Goal: Transaction & Acquisition: Purchase product/service

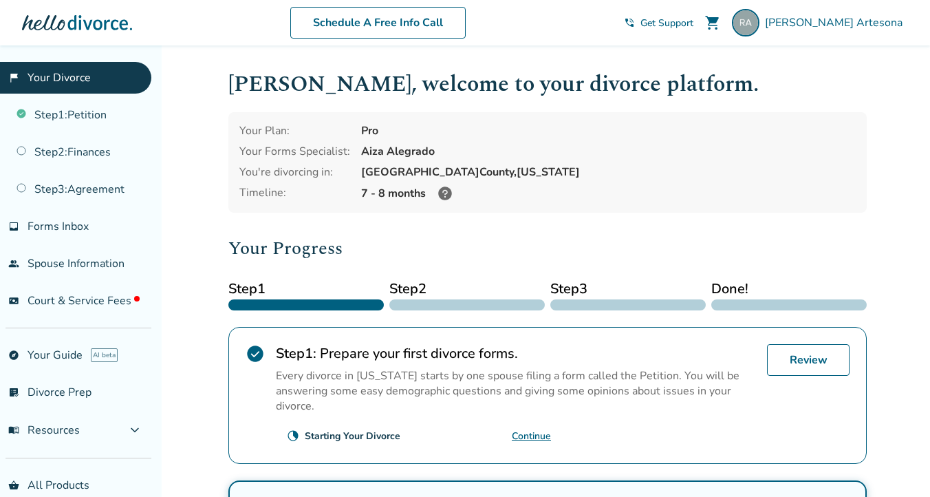
click at [314, 305] on div at bounding box center [305, 304] width 155 height 11
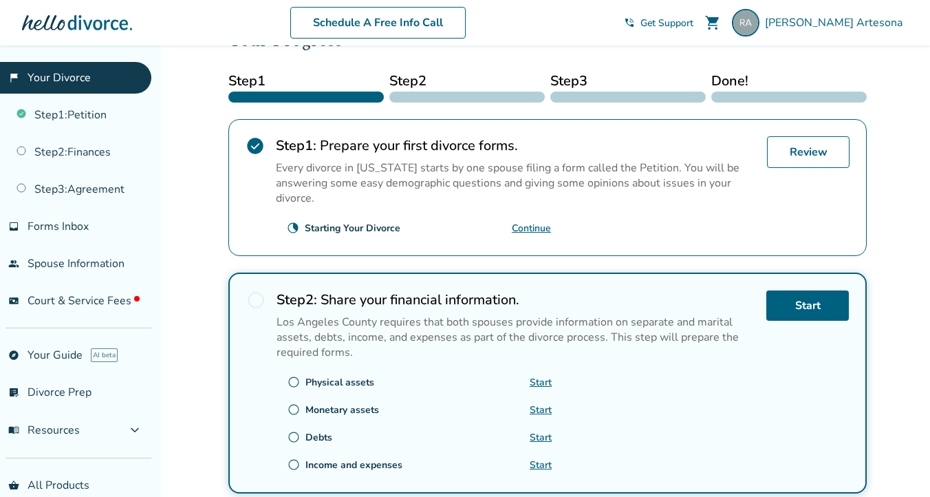
scroll to position [213, 0]
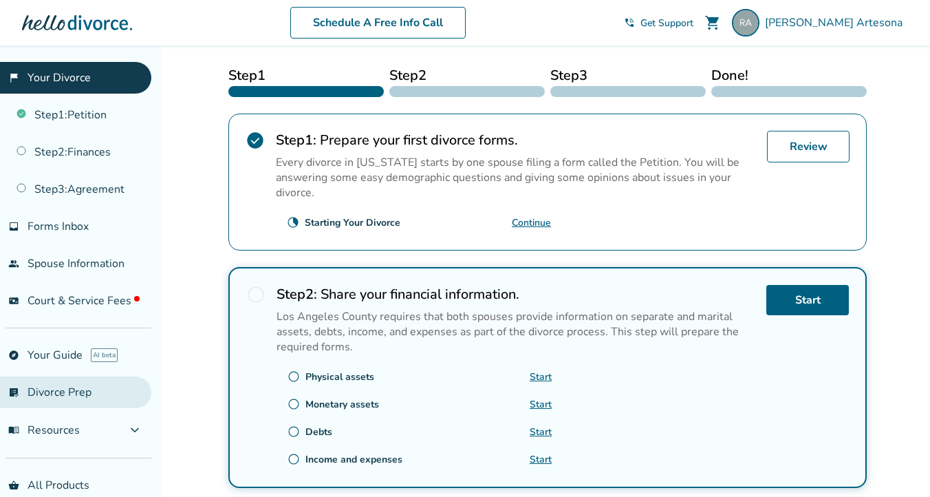
click at [64, 399] on link "list_alt_check Divorce Prep" at bounding box center [75, 392] width 151 height 32
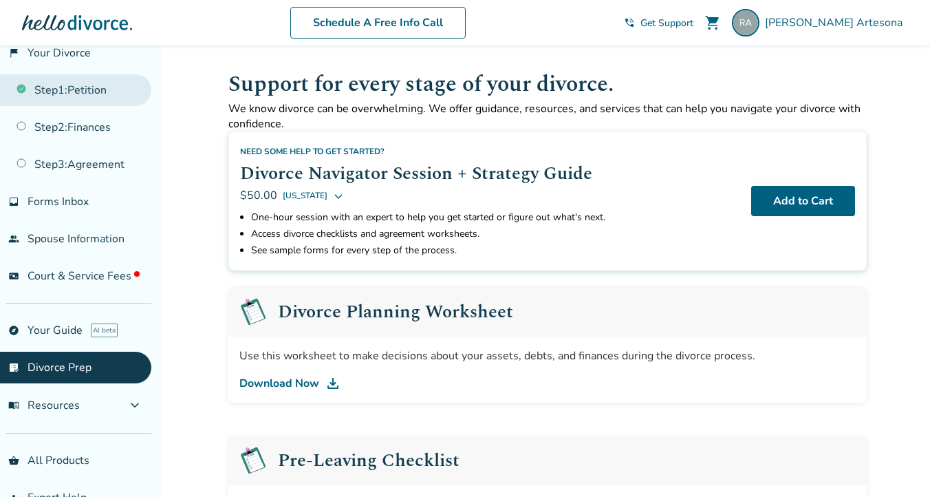
click at [77, 89] on link "Step 1 : Petition" at bounding box center [75, 90] width 151 height 32
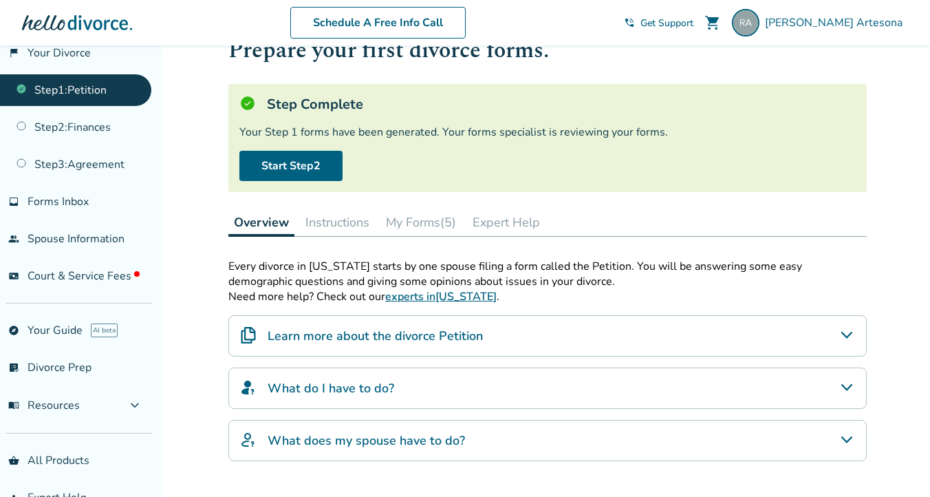
scroll to position [44, 0]
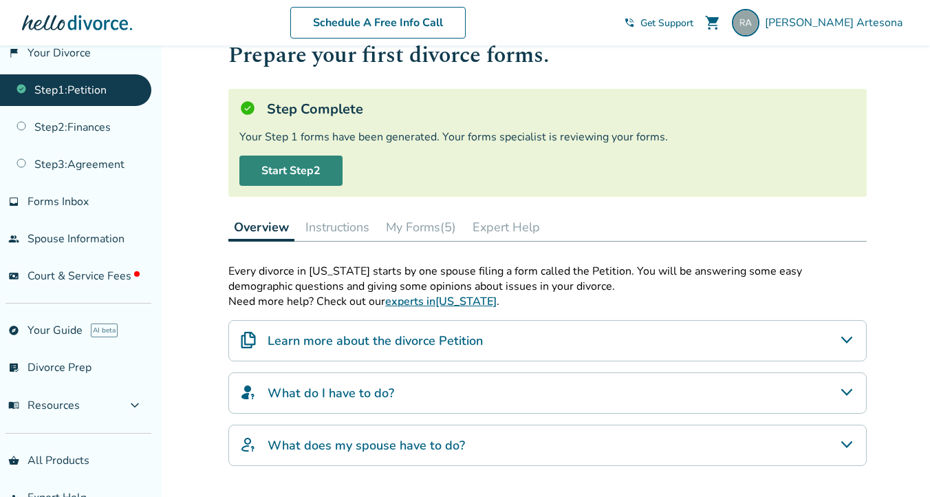
click at [303, 171] on link "Start Step 2" at bounding box center [290, 170] width 103 height 30
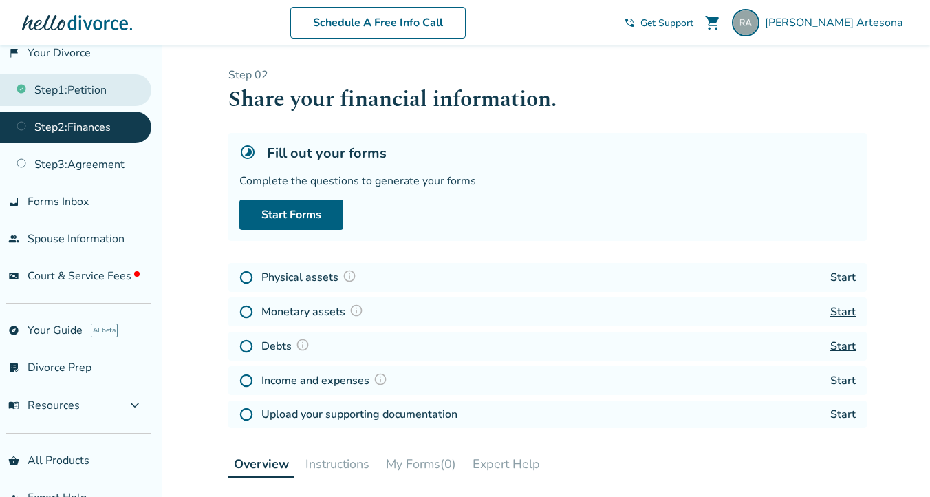
click at [91, 87] on link "Step 1 : Petition" at bounding box center [75, 90] width 151 height 32
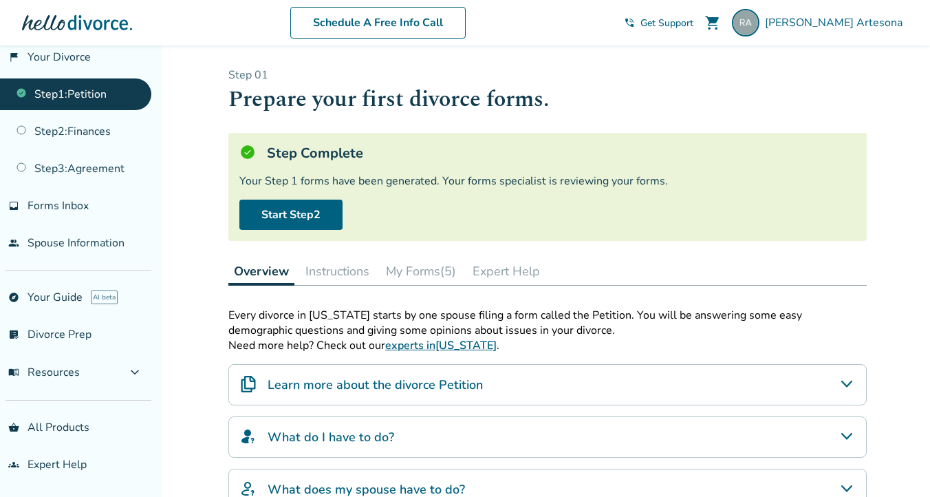
scroll to position [17, 0]
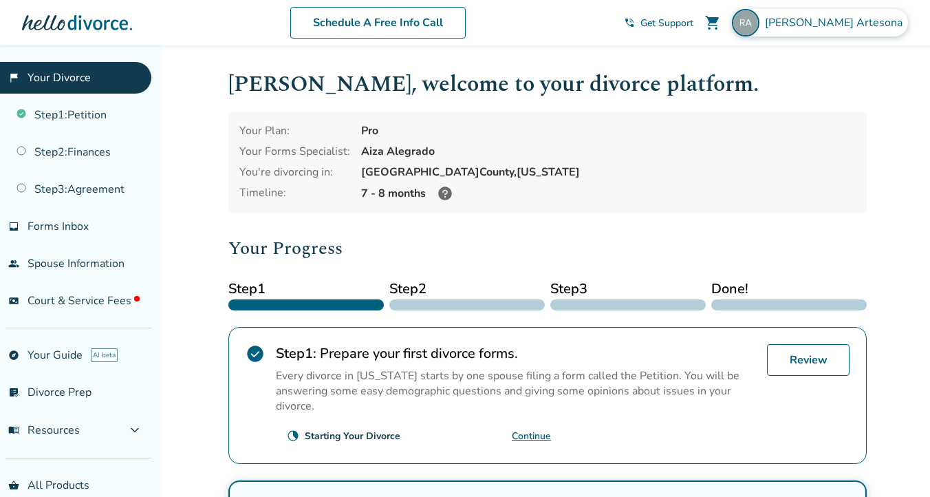
click at [760, 21] on img at bounding box center [746, 23] width 28 height 28
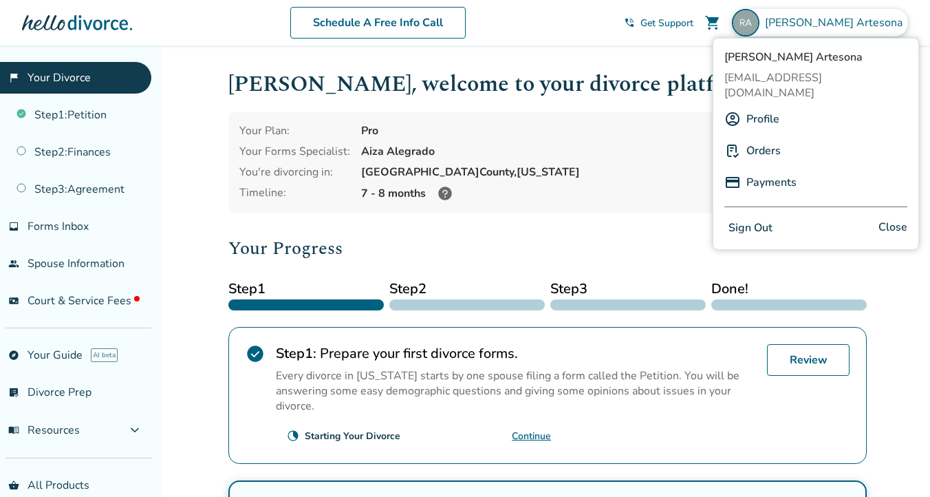
click at [774, 169] on link "Payments" at bounding box center [771, 182] width 50 height 26
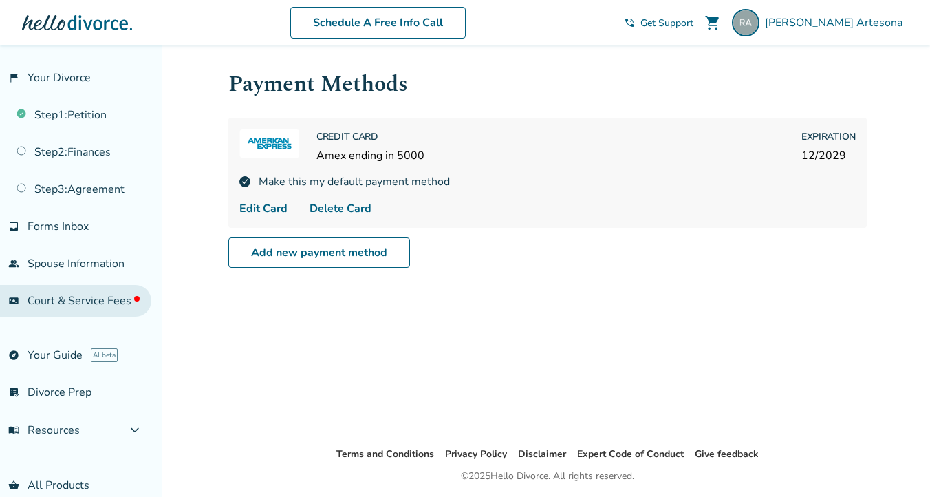
click at [97, 298] on span "Court & Service Fees" at bounding box center [84, 300] width 112 height 15
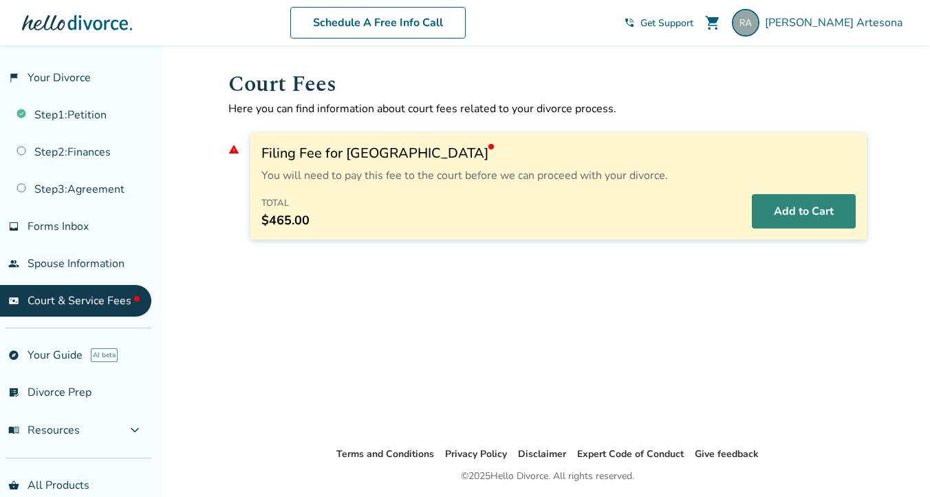
click at [794, 213] on button "Add to Cart" at bounding box center [804, 211] width 104 height 34
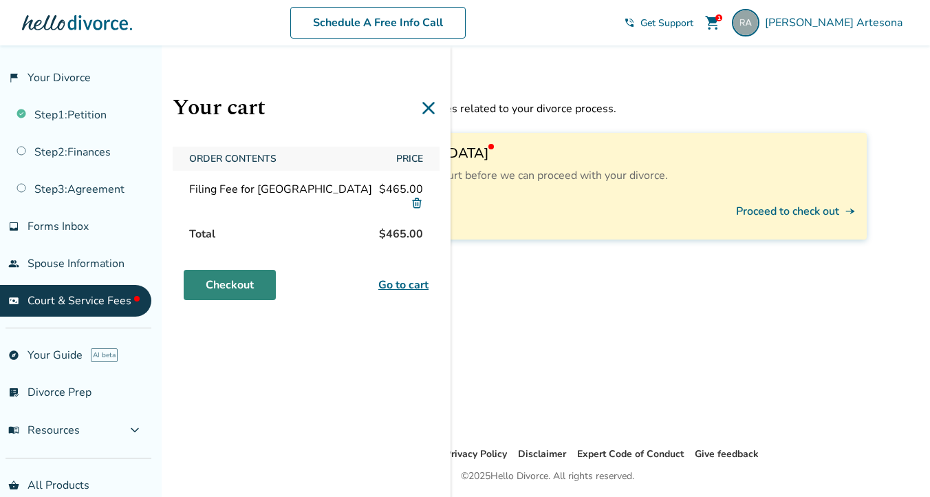
click at [255, 284] on link "Checkout" at bounding box center [230, 285] width 92 height 30
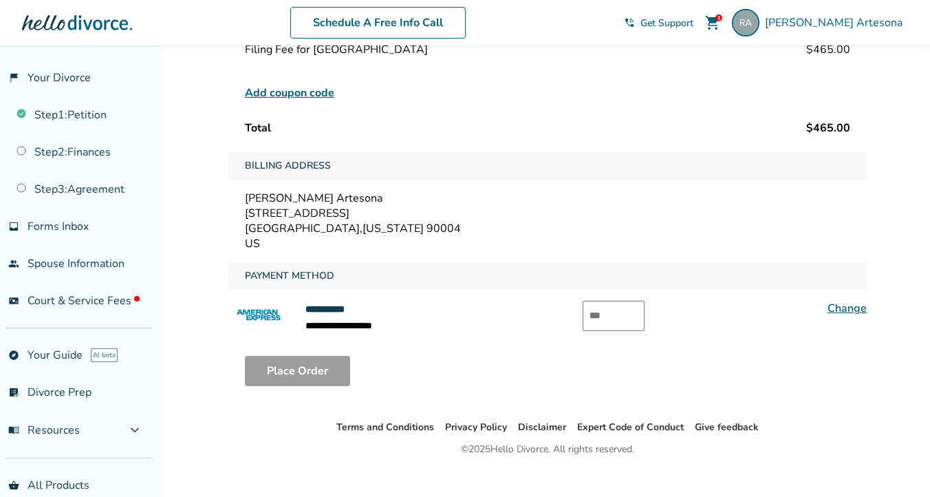
scroll to position [144, 0]
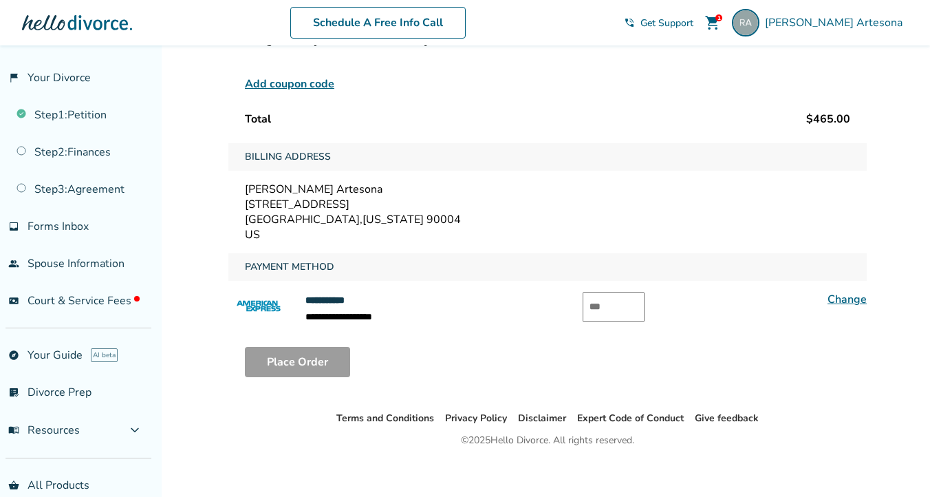
click at [595, 308] on input "text" at bounding box center [614, 307] width 62 height 30
type input "****"
click at [301, 366] on button "Place Order" at bounding box center [297, 362] width 105 height 30
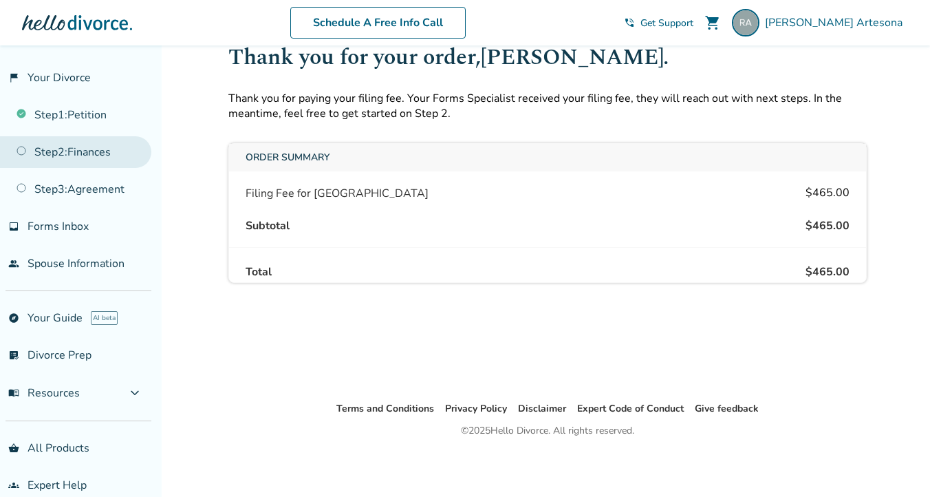
click at [105, 149] on link "Step 2 : Finances" at bounding box center [75, 152] width 151 height 32
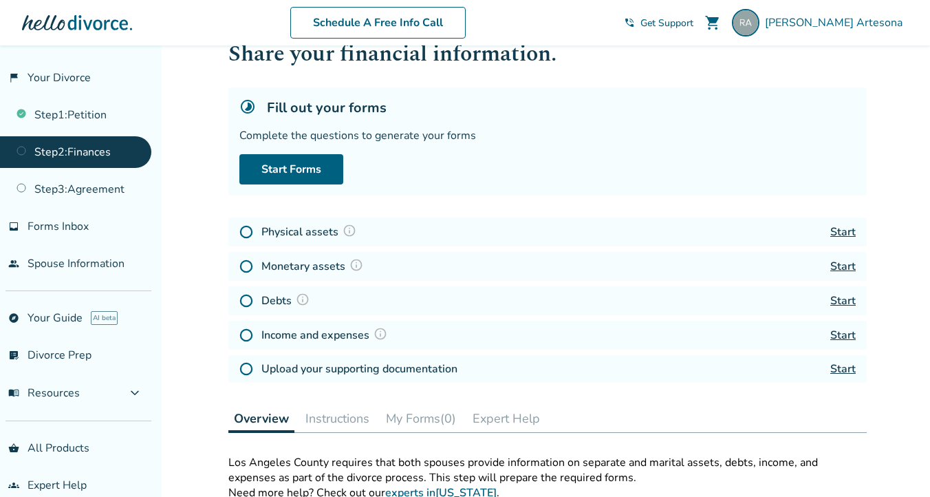
click at [843, 227] on link "Start" at bounding box center [842, 231] width 25 height 15
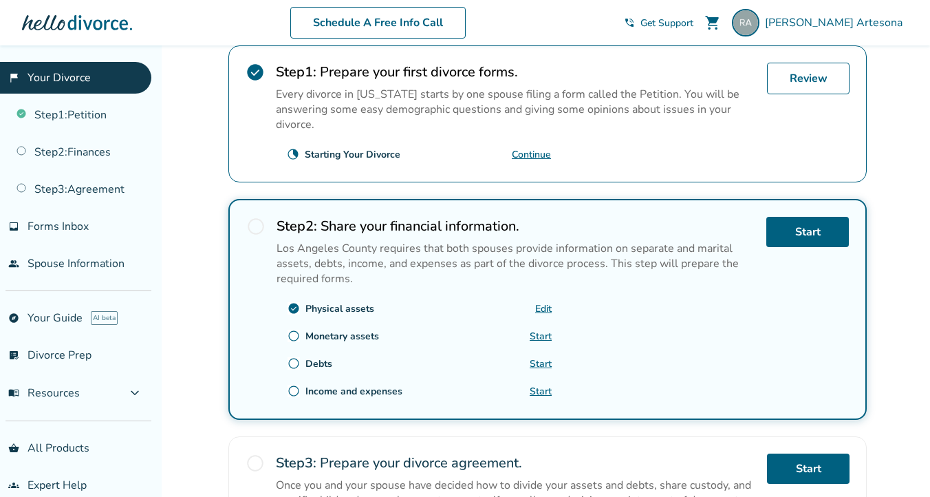
scroll to position [283, 0]
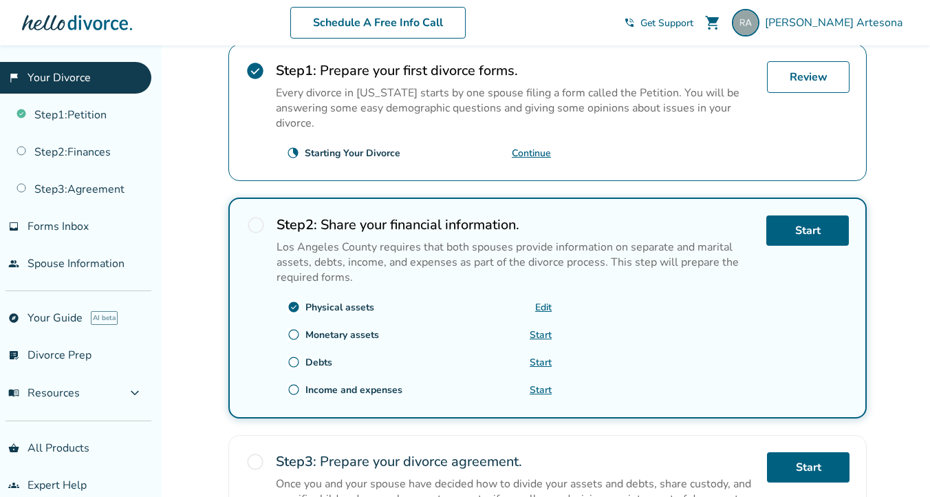
click at [547, 301] on link "Edit" at bounding box center [543, 307] width 17 height 13
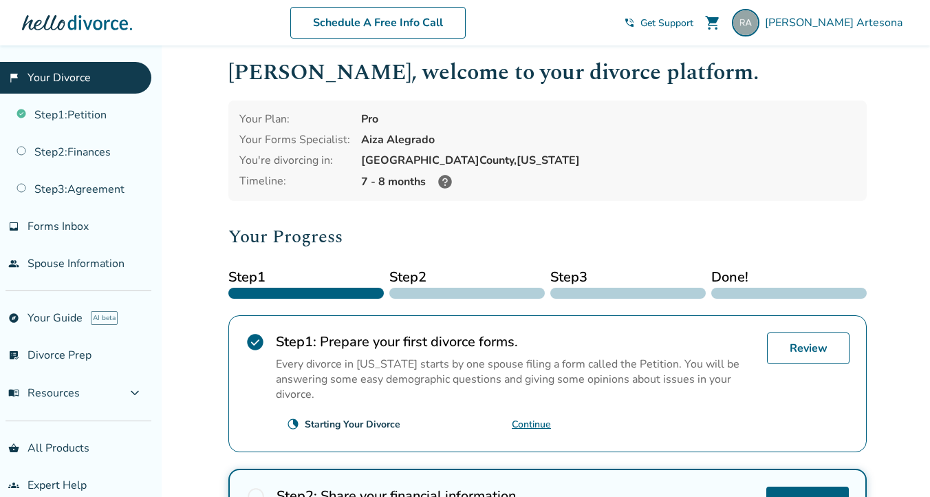
scroll to position [15, 0]
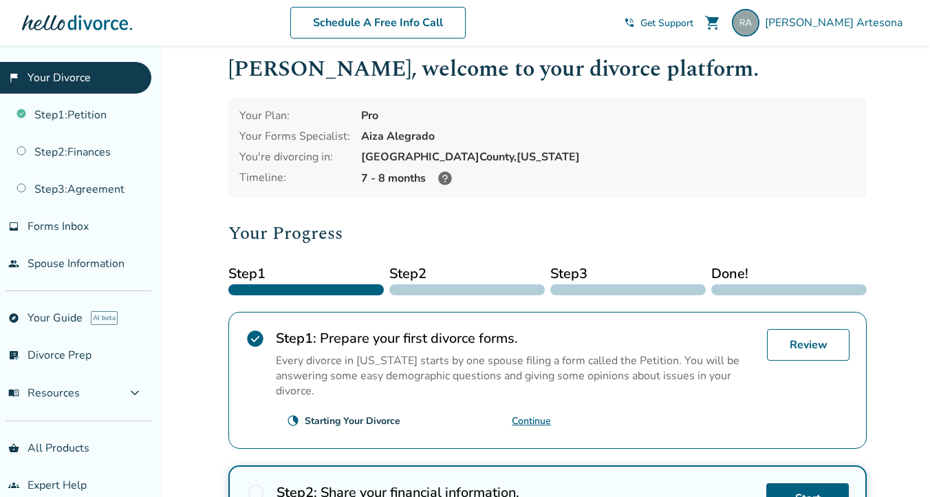
click at [442, 175] on icon at bounding box center [445, 178] width 14 height 14
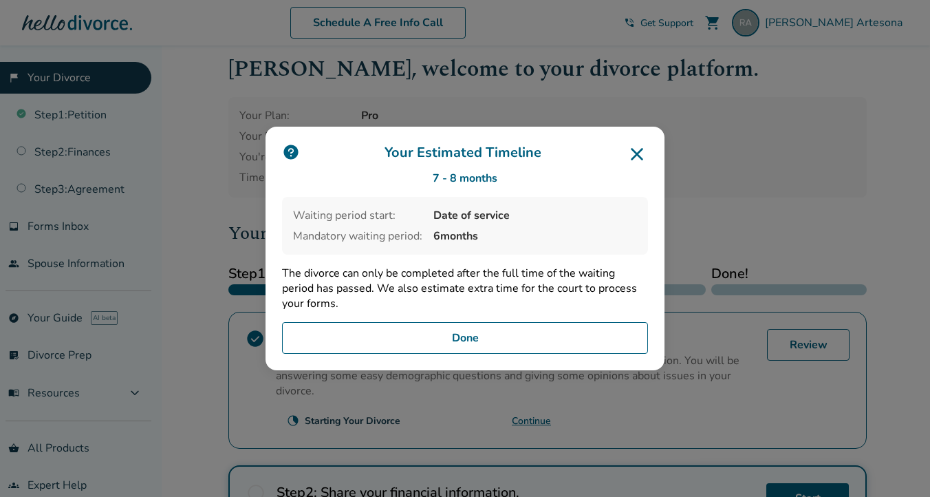
click at [455, 334] on button "Done" at bounding box center [465, 338] width 366 height 32
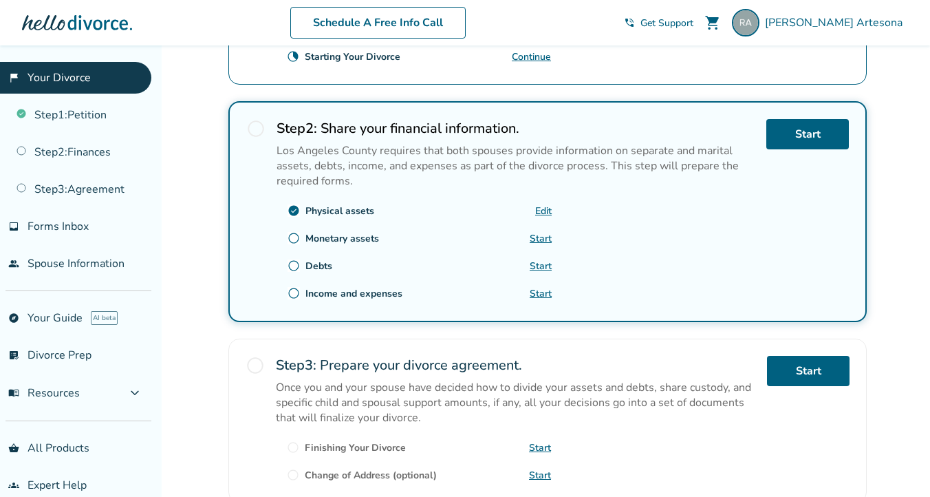
scroll to position [378, 0]
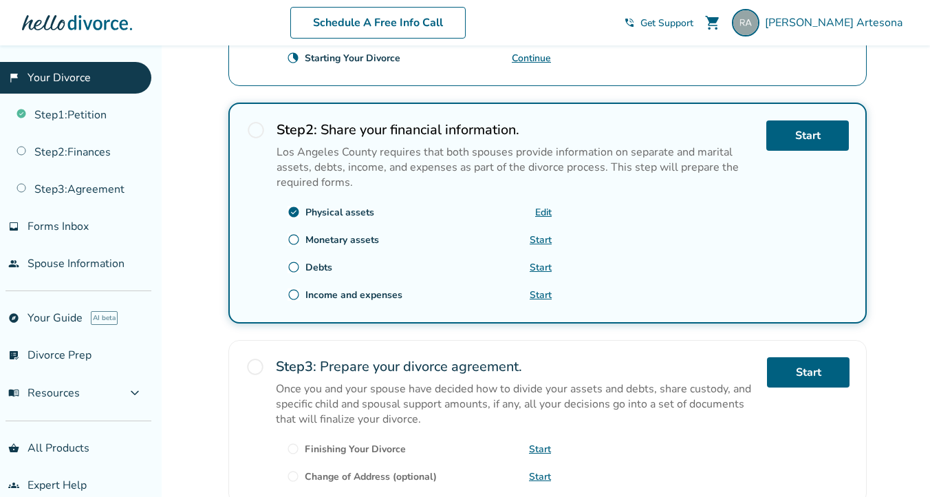
click at [545, 235] on link "Start" at bounding box center [541, 239] width 22 height 13
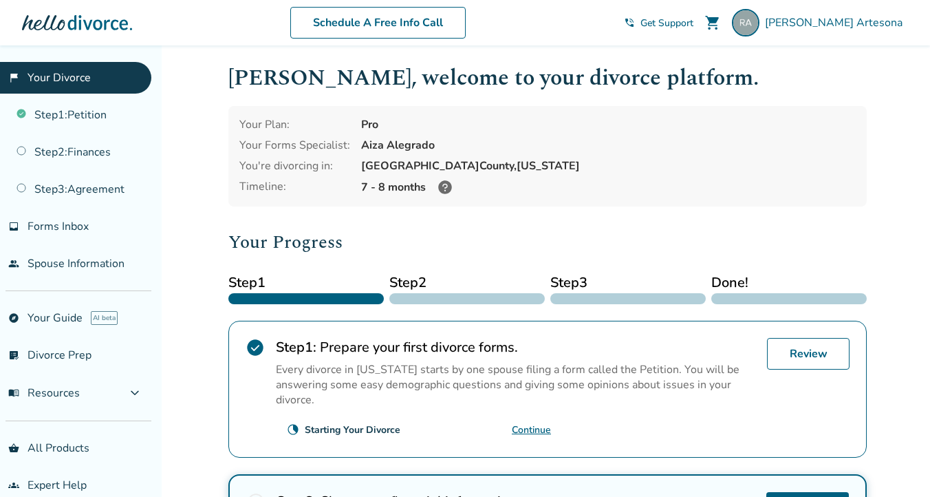
scroll to position [0, 0]
